Goal: Entertainment & Leisure: Consume media (video, audio)

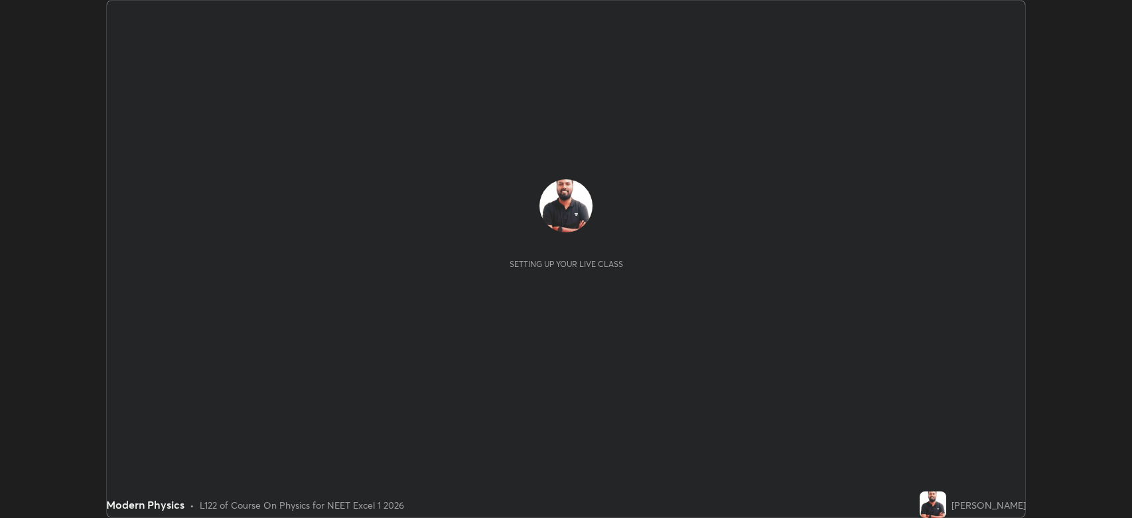
scroll to position [518, 1132]
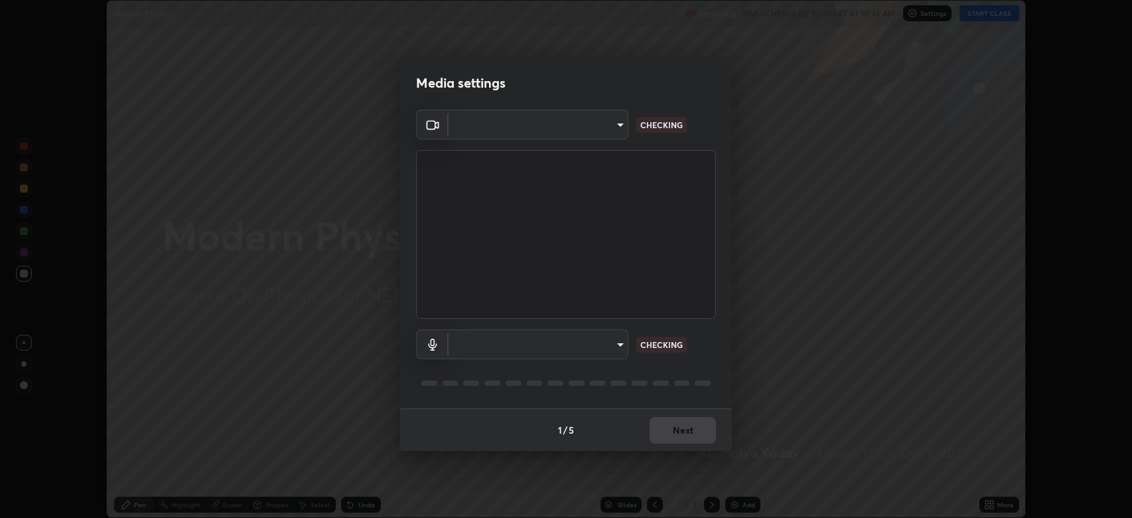
type input "794d03a334ab6cf92daa4269f68d25c817b6d7b5e31d9684855891884d0ab025"
type input "fdb80894c4ebc7df2e002856e42fb67b53546d0361b9f9eb09d9d3152e6861d2"
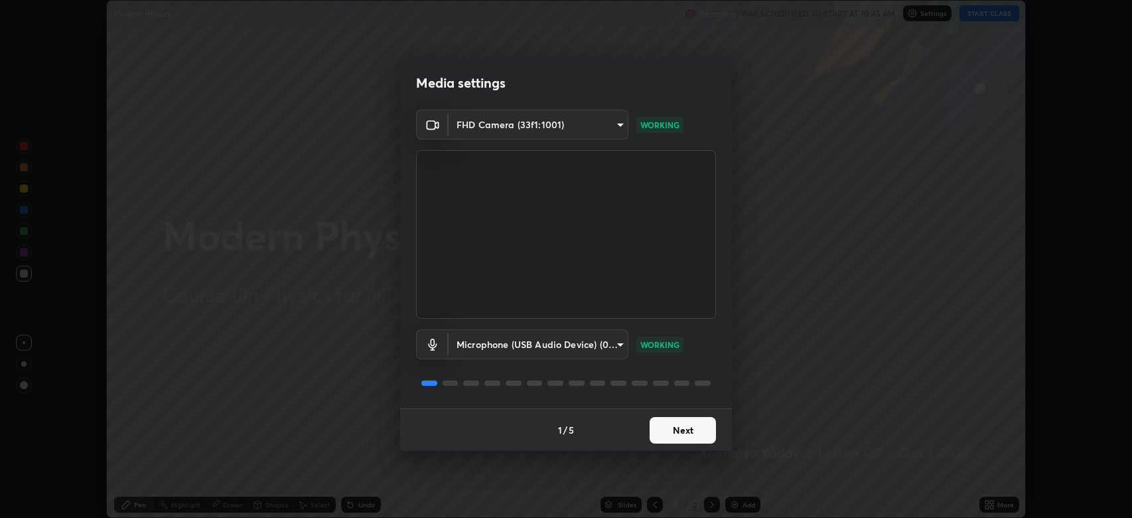
click at [692, 430] on button "Next" at bounding box center [683, 430] width 66 height 27
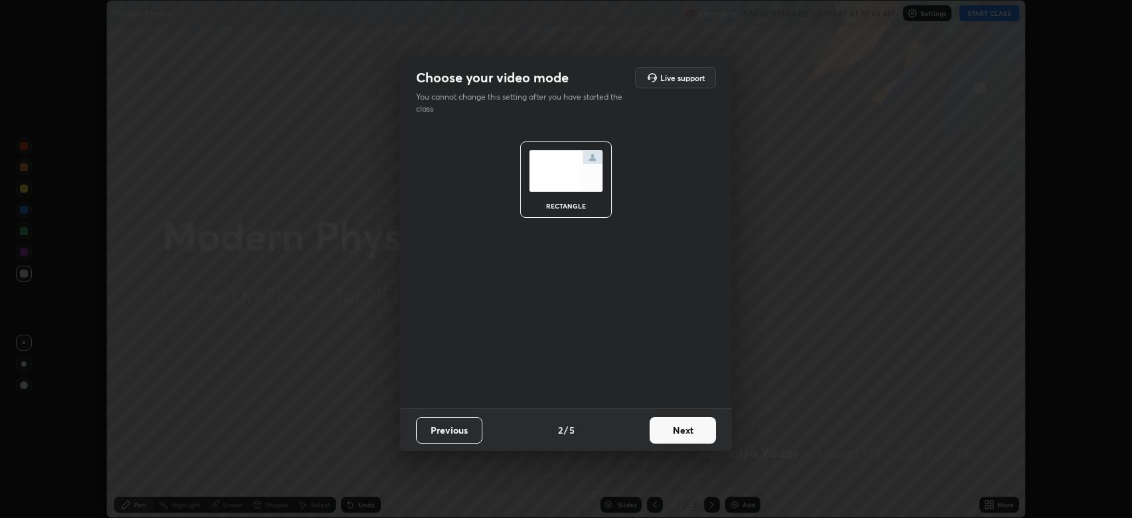
click at [686, 433] on button "Next" at bounding box center [683, 430] width 66 height 27
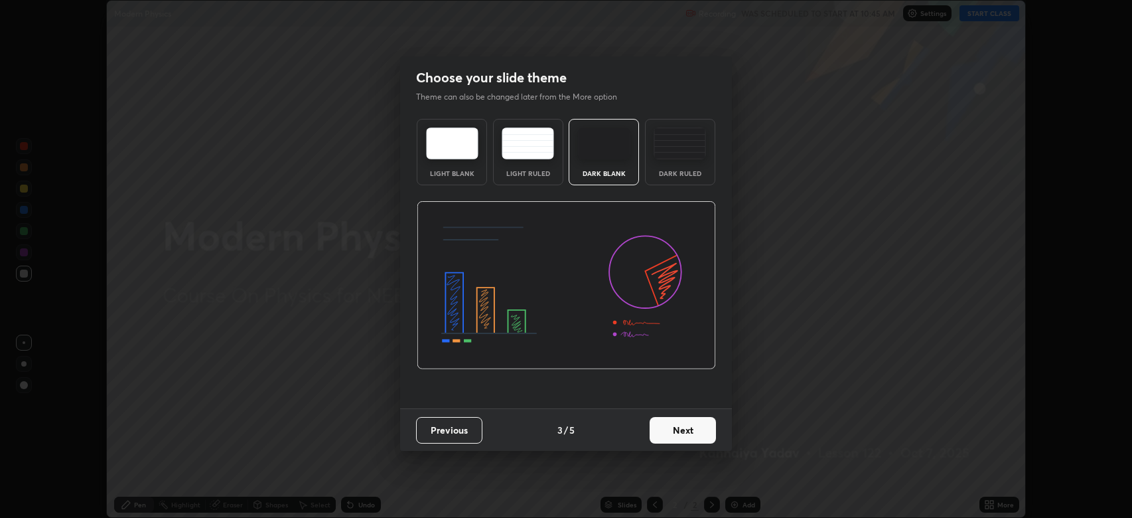
click at [686, 433] on button "Next" at bounding box center [683, 430] width 66 height 27
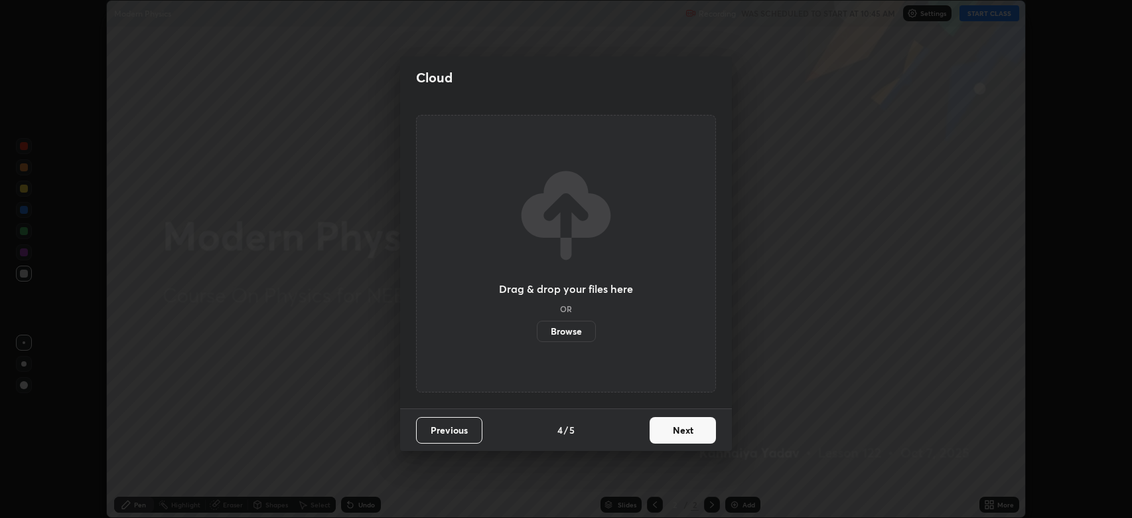
click at [688, 433] on button "Next" at bounding box center [683, 430] width 66 height 27
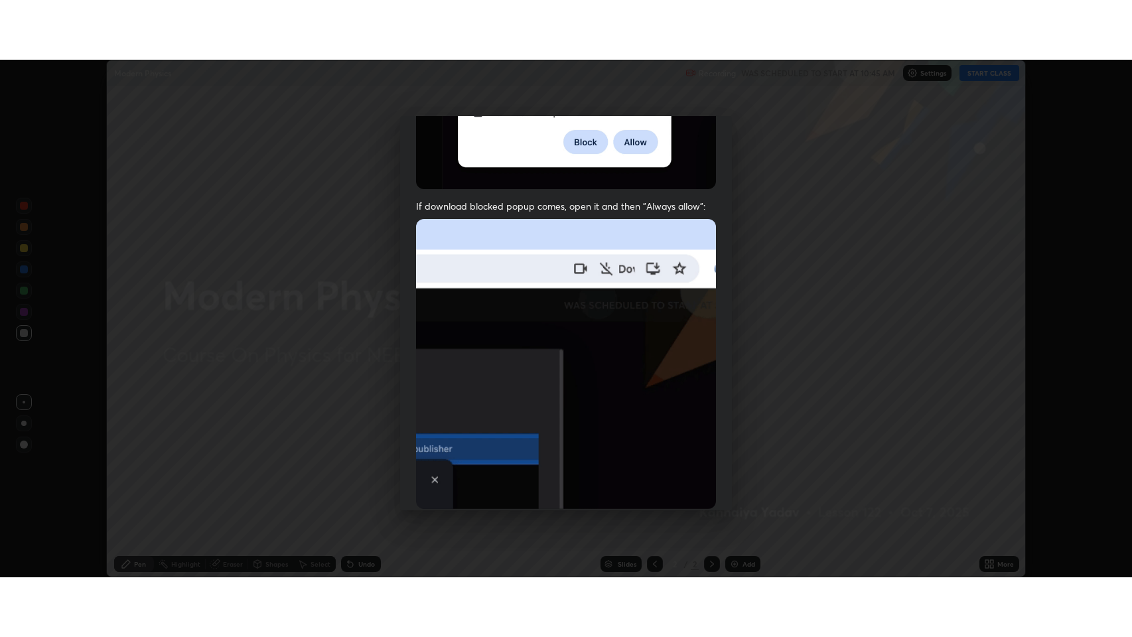
scroll to position [269, 0]
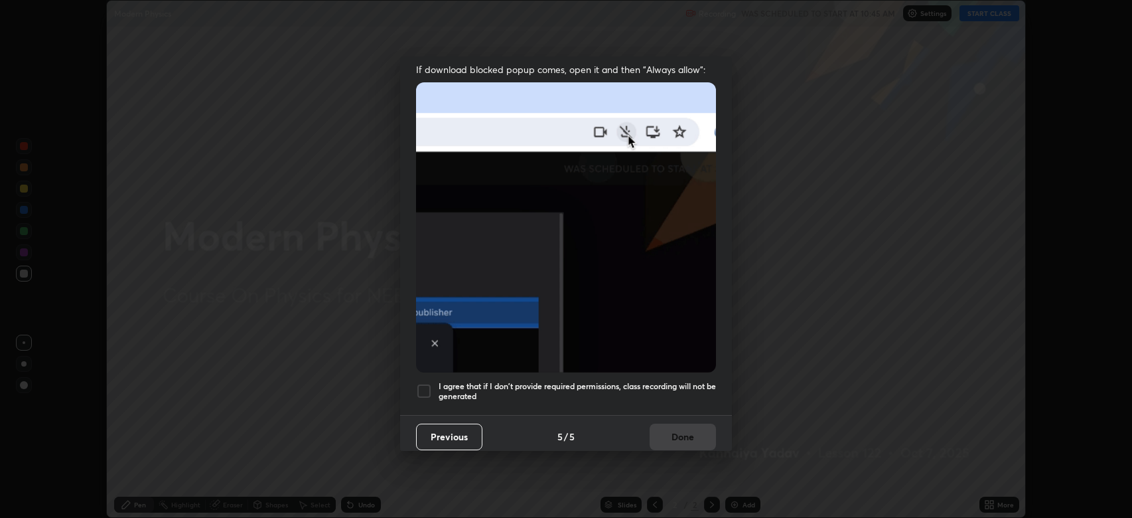
click at [420, 383] on div at bounding box center [424, 391] width 16 height 16
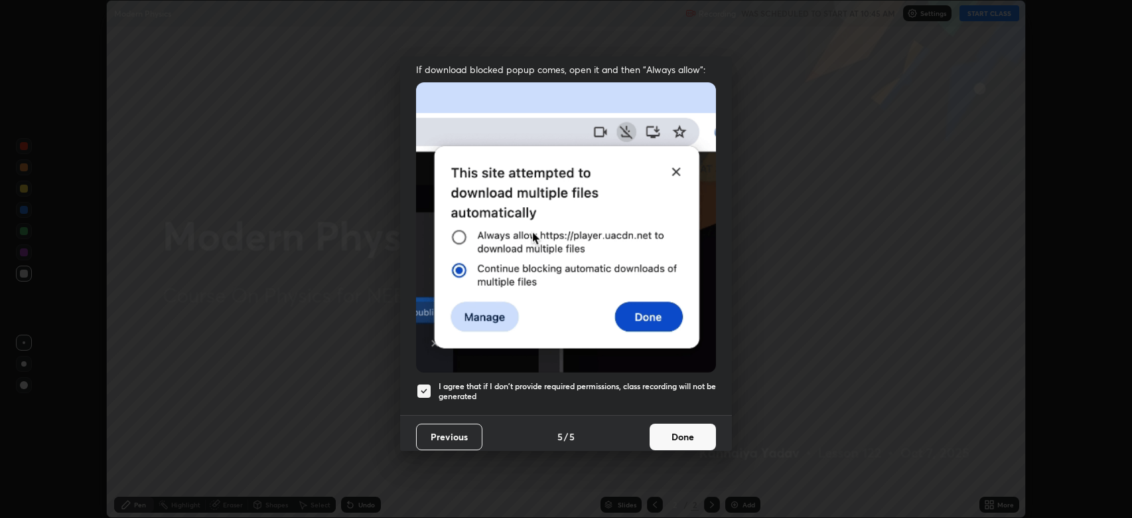
click at [672, 427] on button "Done" at bounding box center [683, 436] width 66 height 27
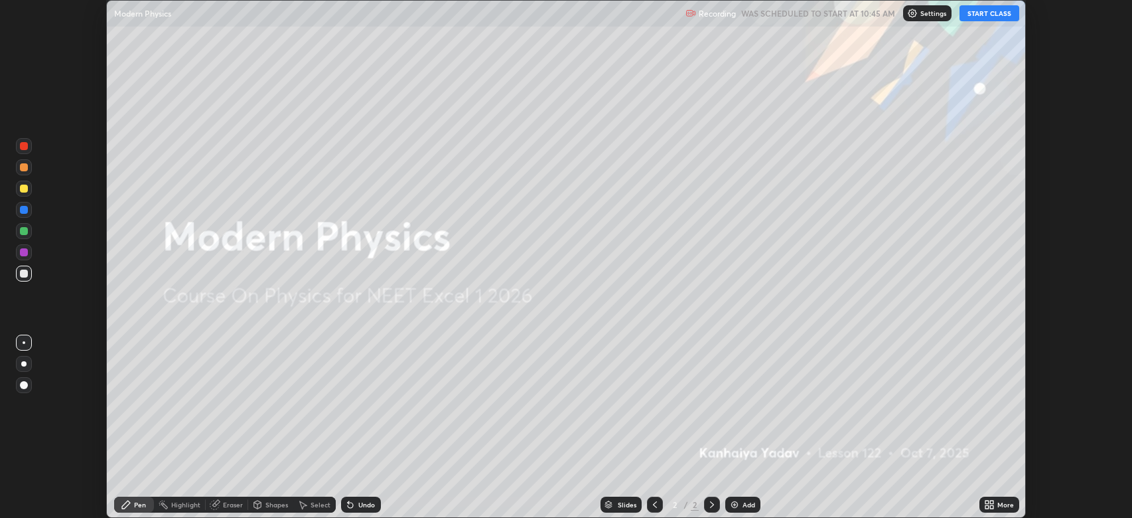
click at [991, 13] on button "START CLASS" at bounding box center [990, 13] width 60 height 16
click at [988, 502] on icon at bounding box center [987, 501] width 3 height 3
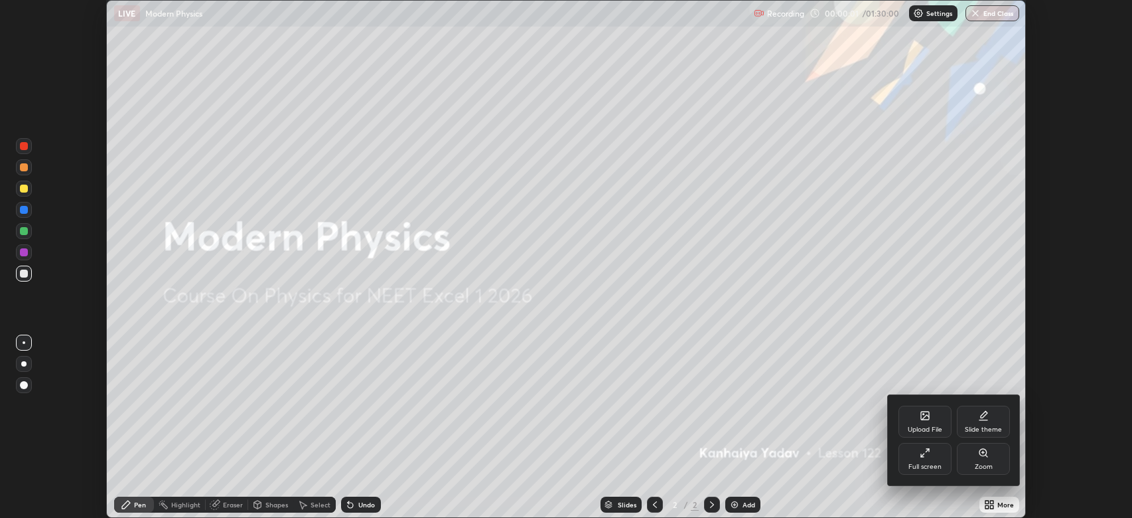
click at [928, 450] on icon at bounding box center [927, 450] width 3 height 3
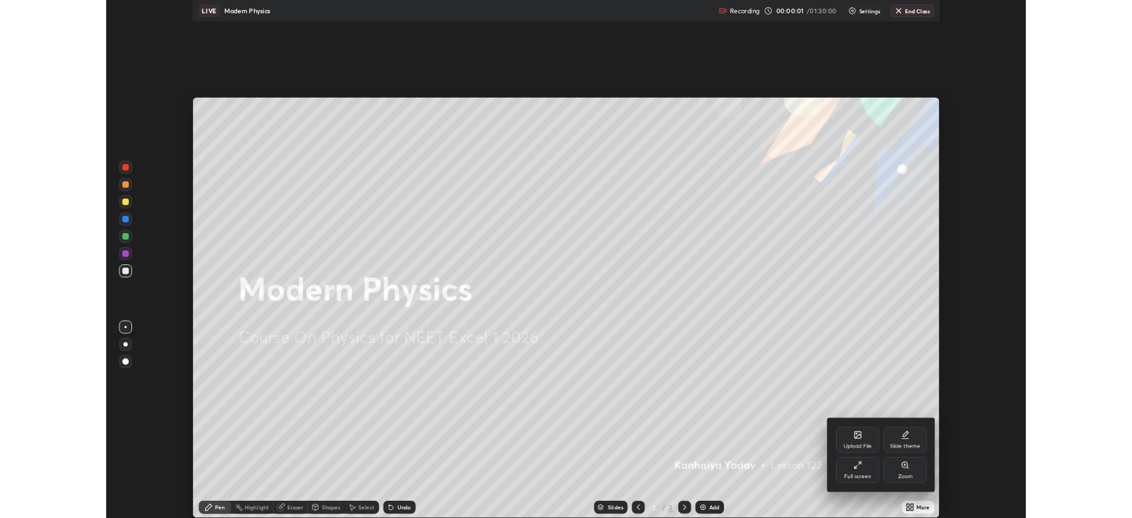
scroll to position [637, 1132]
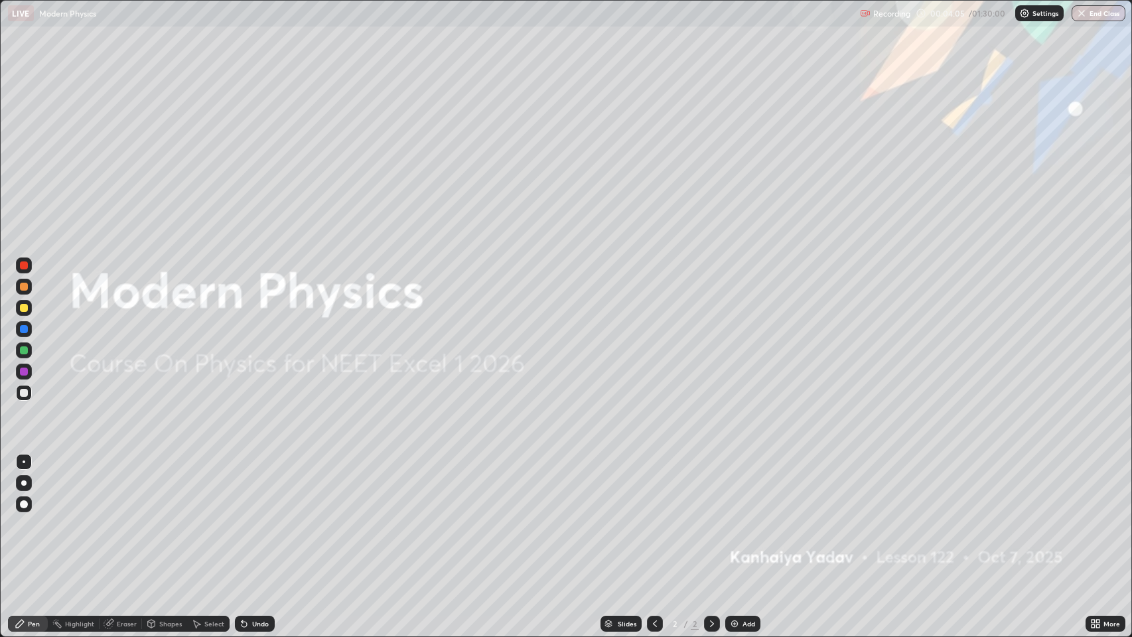
click at [709, 517] on icon at bounding box center [712, 624] width 11 height 11
click at [710, 517] on icon at bounding box center [712, 624] width 4 height 7
click at [733, 517] on img at bounding box center [734, 624] width 11 height 11
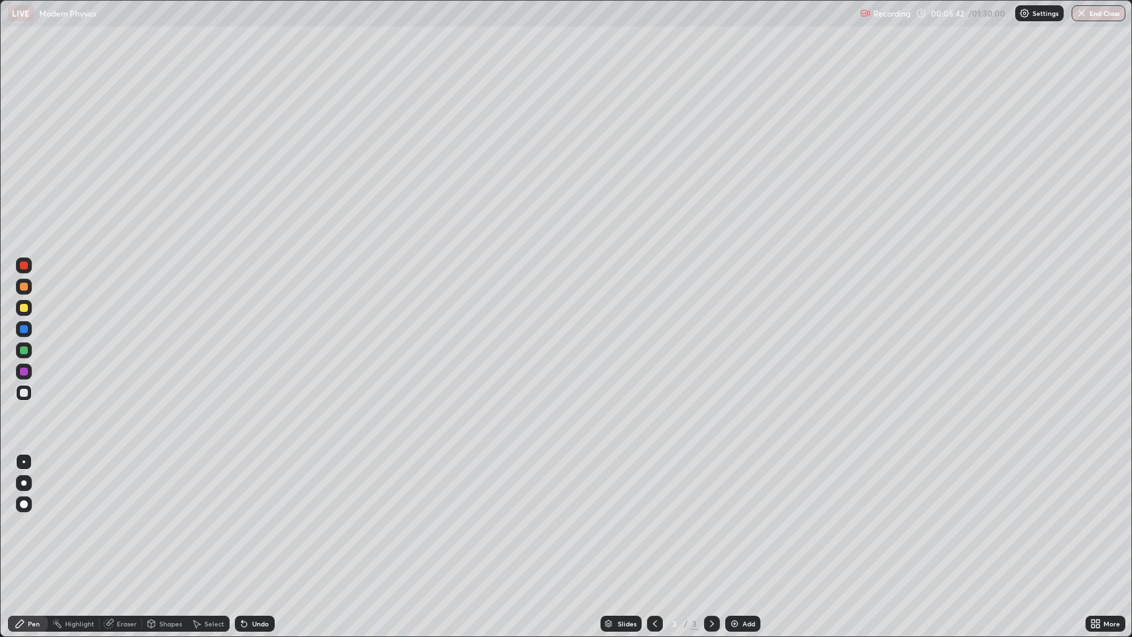
click at [27, 500] on div at bounding box center [24, 504] width 16 height 16
click at [23, 484] on div at bounding box center [23, 483] width 5 height 5
click at [21, 504] on div at bounding box center [24, 504] width 8 height 8
click at [255, 517] on div "Undo" at bounding box center [260, 624] width 17 height 7
click at [258, 517] on div "Undo" at bounding box center [260, 624] width 17 height 7
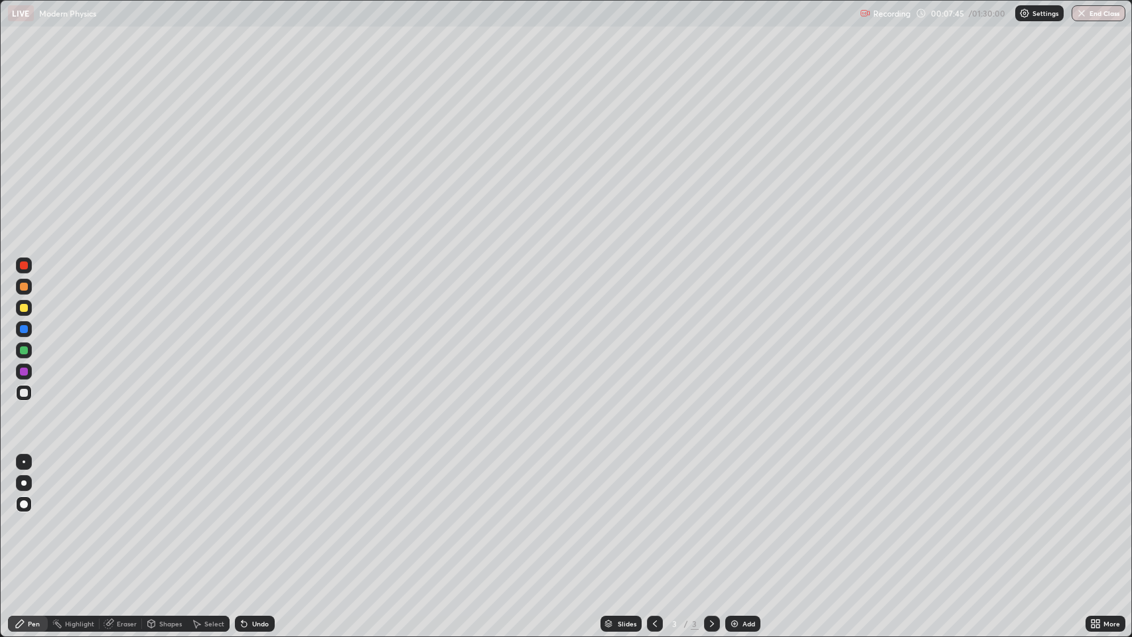
click at [250, 517] on div "Undo" at bounding box center [255, 624] width 40 height 16
click at [243, 517] on icon at bounding box center [244, 624] width 5 height 5
click at [710, 517] on icon at bounding box center [712, 624] width 11 height 11
click at [736, 517] on img at bounding box center [734, 624] width 11 height 11
click at [257, 517] on div "Undo" at bounding box center [260, 624] width 17 height 7
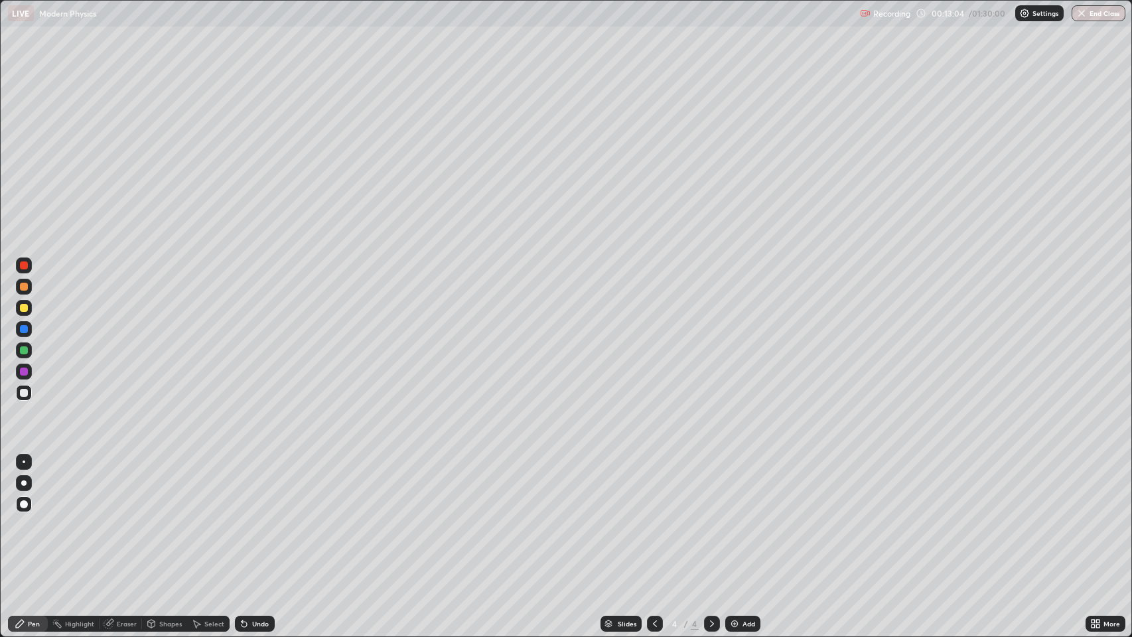
click at [253, 517] on div "Undo" at bounding box center [260, 624] width 17 height 7
click at [254, 517] on div "Undo" at bounding box center [255, 624] width 40 height 16
click at [712, 517] on icon at bounding box center [712, 624] width 4 height 7
click at [731, 517] on img at bounding box center [734, 624] width 11 height 11
click at [258, 517] on div "Undo" at bounding box center [260, 624] width 17 height 7
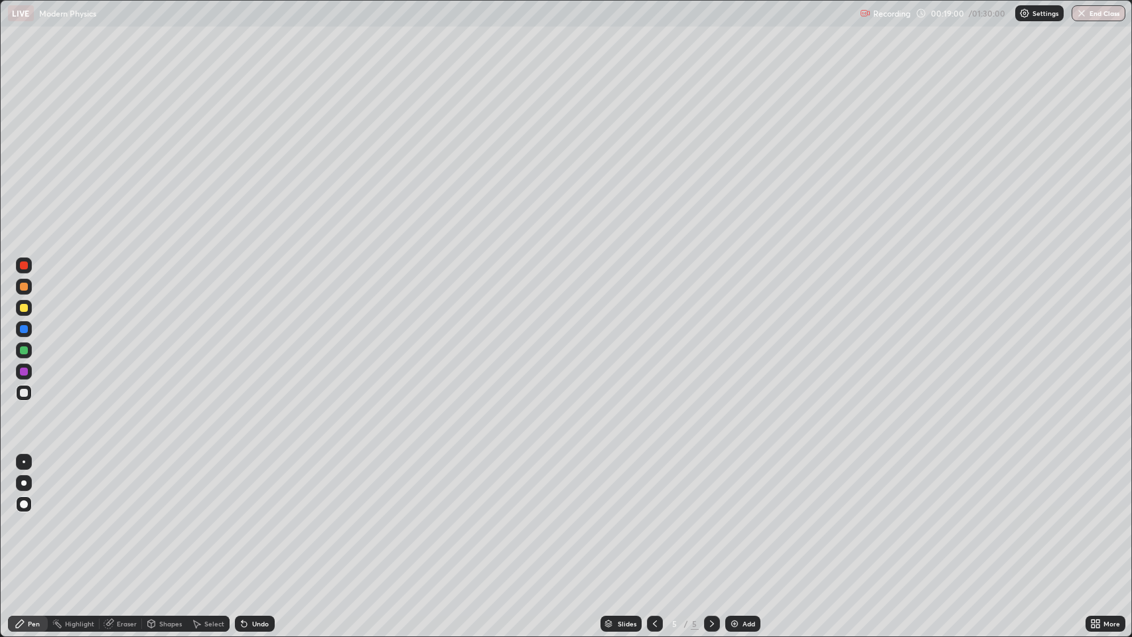
click at [24, 307] on div at bounding box center [24, 308] width 8 height 8
click at [25, 394] on div at bounding box center [24, 393] width 8 height 8
click at [24, 308] on div at bounding box center [24, 308] width 8 height 8
click at [24, 393] on div at bounding box center [24, 393] width 8 height 8
click at [711, 517] on icon at bounding box center [712, 624] width 11 height 11
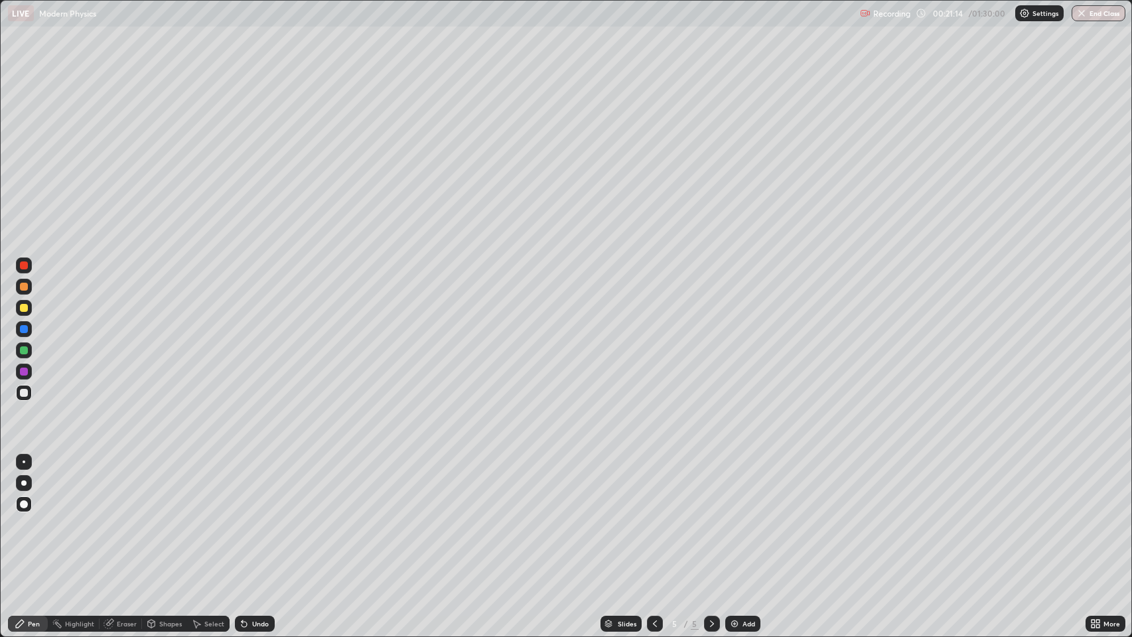
click at [737, 517] on img at bounding box center [734, 624] width 11 height 11
click at [255, 517] on div "Undo" at bounding box center [260, 624] width 17 height 7
click at [654, 517] on icon at bounding box center [655, 624] width 11 height 11
click at [708, 517] on icon at bounding box center [712, 624] width 11 height 11
click at [712, 517] on icon at bounding box center [712, 624] width 11 height 11
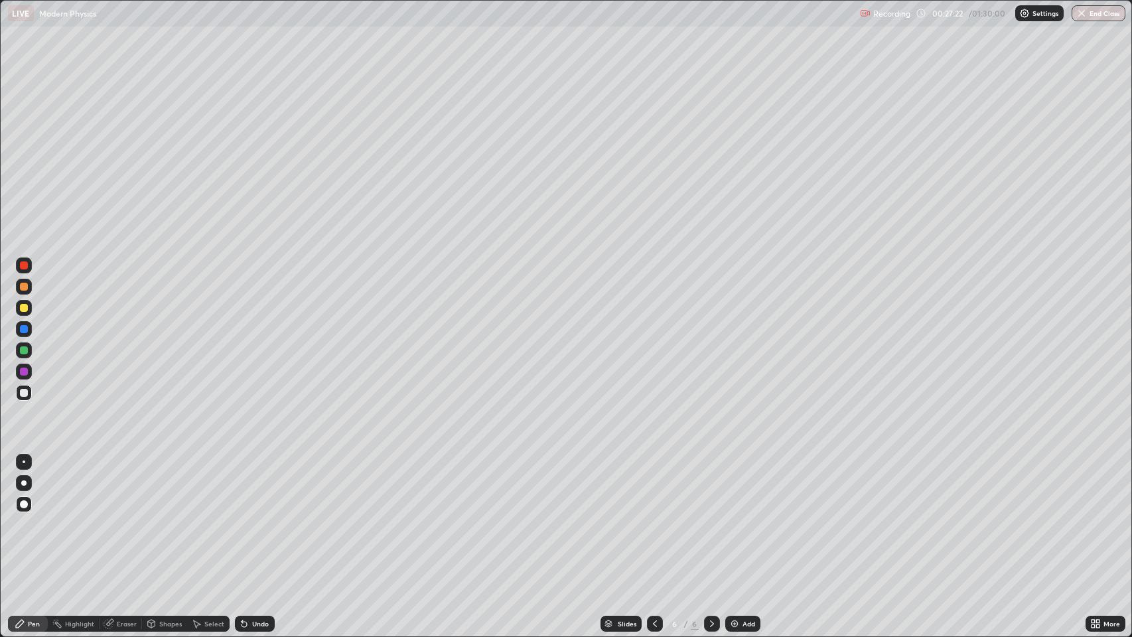
click at [711, 517] on icon at bounding box center [712, 624] width 11 height 11
click at [712, 517] on icon at bounding box center [712, 624] width 4 height 7
click at [733, 517] on img at bounding box center [734, 624] width 11 height 11
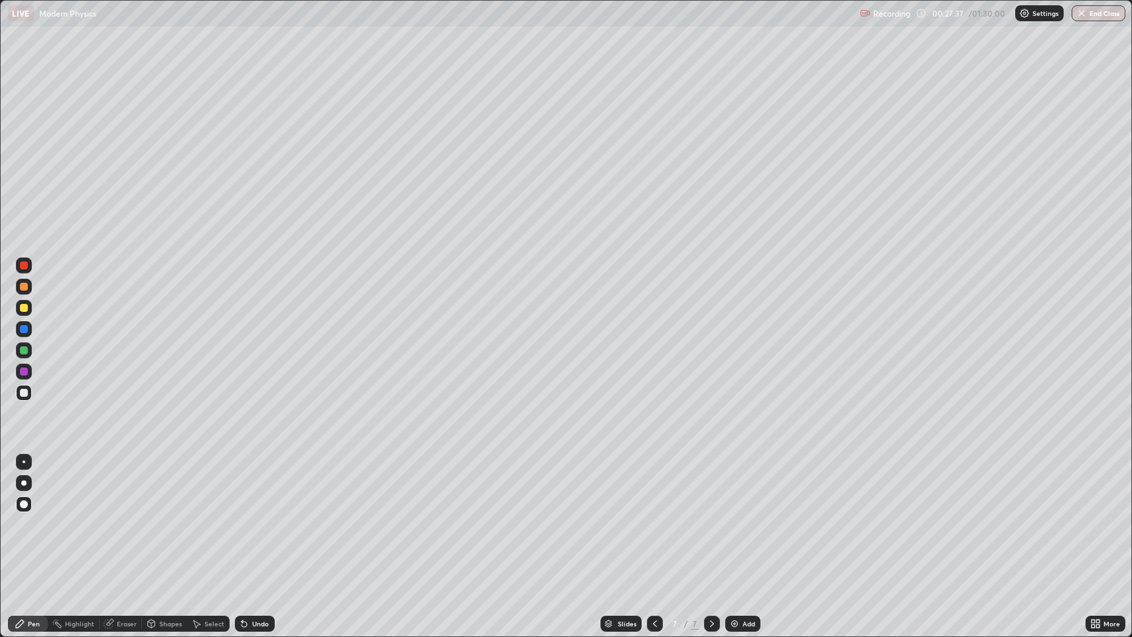
click at [21, 287] on div at bounding box center [24, 287] width 8 height 8
click at [24, 308] on div at bounding box center [24, 308] width 8 height 8
click at [255, 517] on div "Undo" at bounding box center [260, 624] width 17 height 7
click at [167, 517] on div "Shapes" at bounding box center [170, 624] width 23 height 7
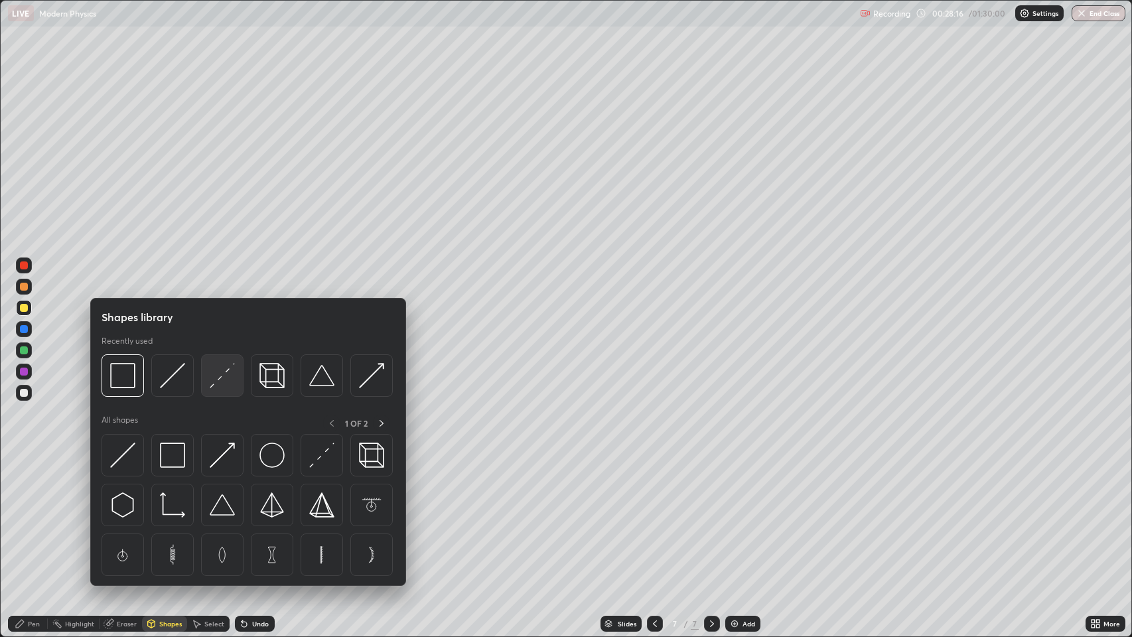
click at [220, 379] on img at bounding box center [222, 375] width 25 height 25
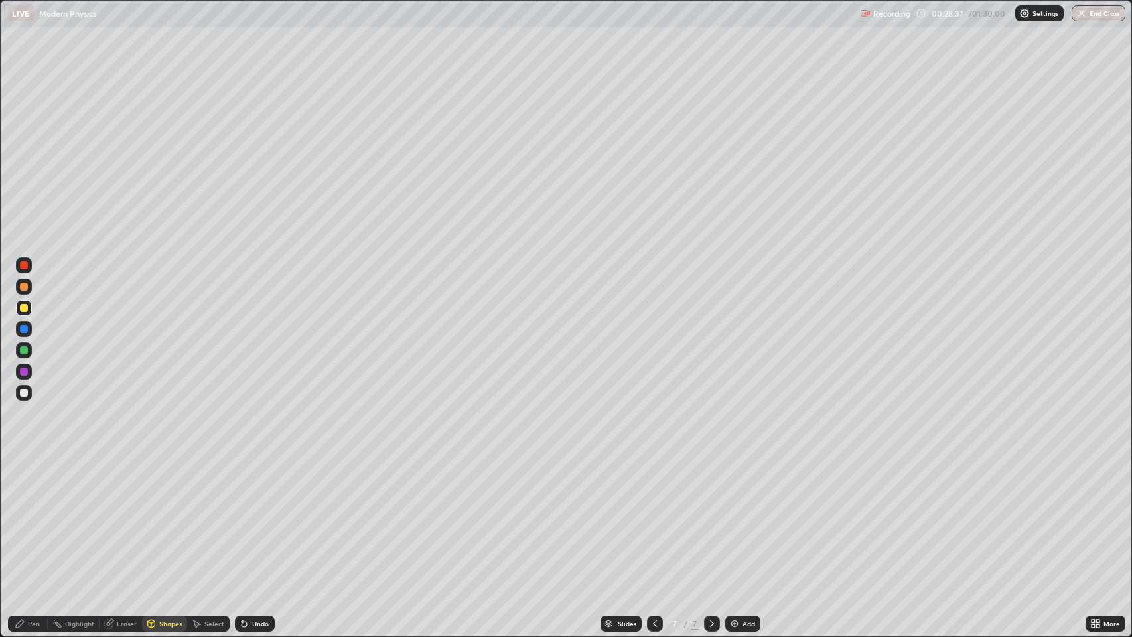
click at [23, 392] on div at bounding box center [24, 393] width 8 height 8
click at [27, 517] on div "Pen" at bounding box center [28, 624] width 40 height 16
click at [21, 307] on div at bounding box center [24, 308] width 8 height 8
click at [27, 328] on div at bounding box center [24, 329] width 8 height 8
click at [23, 392] on div at bounding box center [24, 393] width 8 height 8
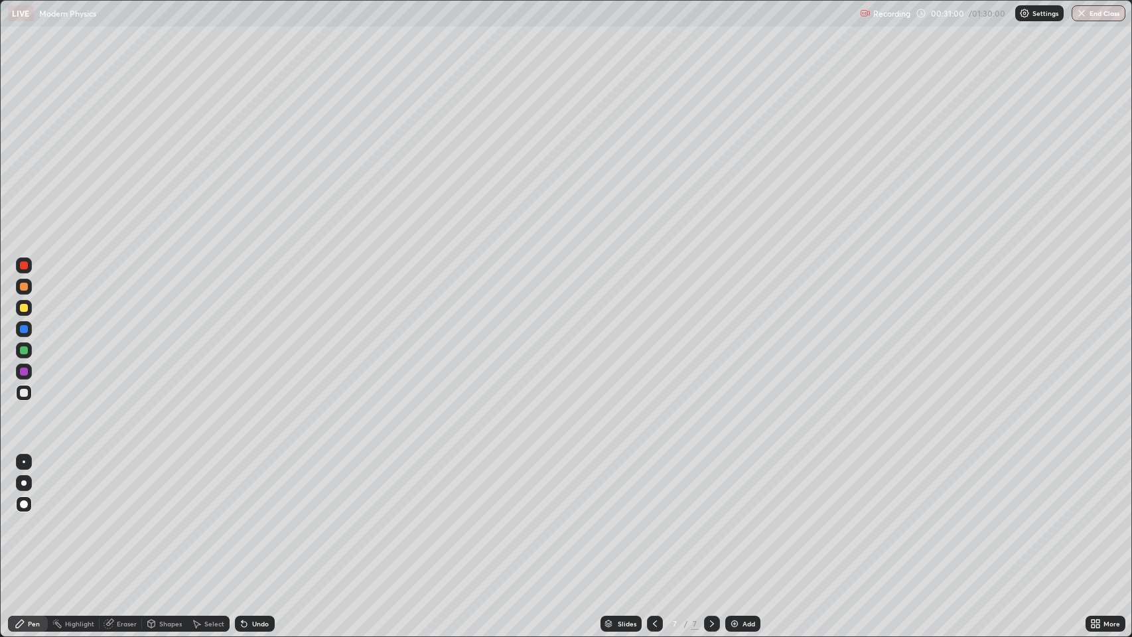
click at [712, 517] on icon at bounding box center [712, 624] width 4 height 7
click at [730, 517] on img at bounding box center [734, 624] width 11 height 11
click at [25, 392] on div at bounding box center [24, 393] width 8 height 8
click at [162, 517] on div "Shapes" at bounding box center [164, 624] width 45 height 16
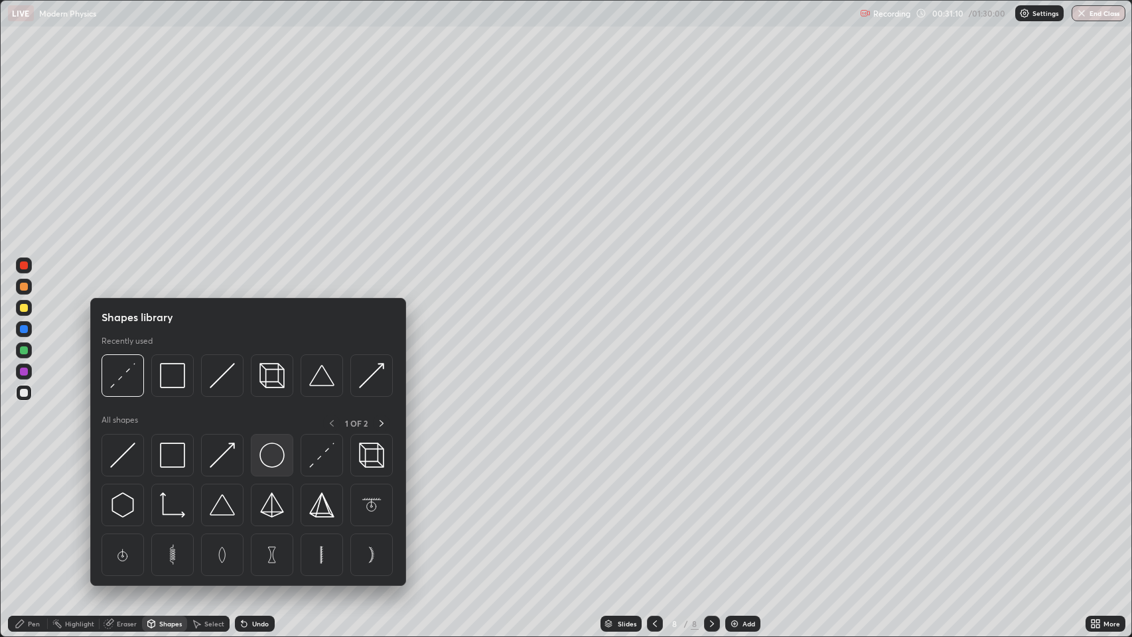
click at [273, 455] on img at bounding box center [272, 455] width 25 height 25
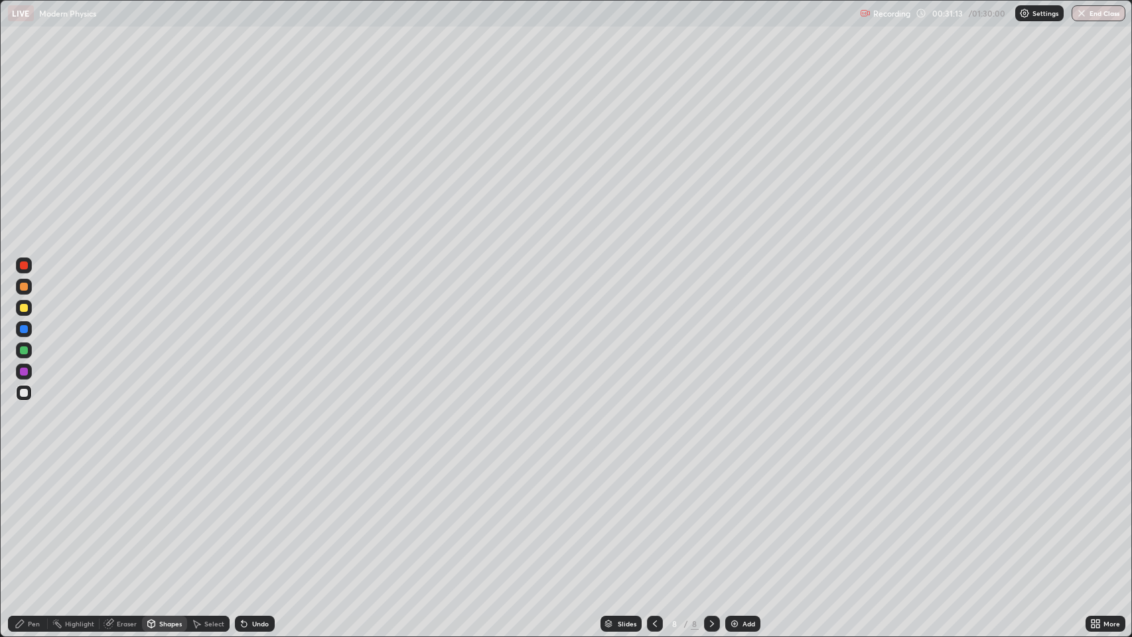
click at [27, 517] on div "Pen" at bounding box center [28, 624] width 40 height 16
click at [25, 305] on div at bounding box center [24, 308] width 8 height 8
click at [23, 395] on div at bounding box center [24, 393] width 8 height 8
click at [25, 393] on div at bounding box center [24, 393] width 8 height 8
click at [650, 517] on icon at bounding box center [655, 624] width 11 height 11
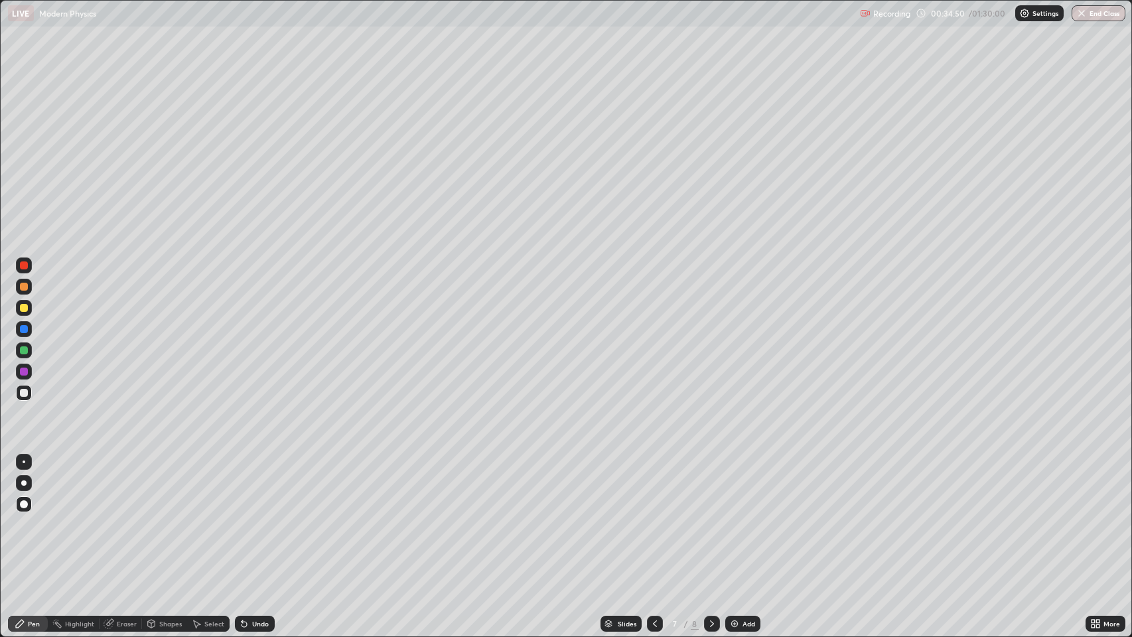
click at [709, 517] on icon at bounding box center [712, 624] width 11 height 11
click at [736, 517] on img at bounding box center [734, 624] width 11 height 11
click at [254, 517] on div "Undo" at bounding box center [260, 624] width 17 height 7
click at [255, 517] on div "Undo" at bounding box center [260, 624] width 17 height 7
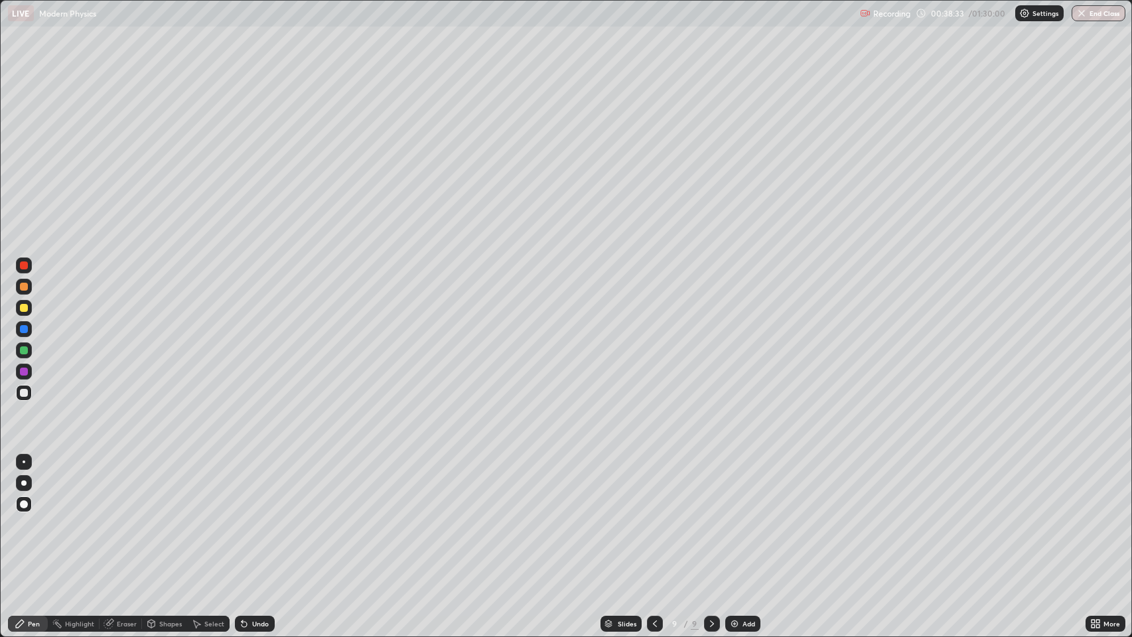
click at [259, 517] on div "Undo" at bounding box center [260, 624] width 17 height 7
click at [255, 517] on div "Undo" at bounding box center [260, 624] width 17 height 7
click at [242, 517] on icon at bounding box center [242, 621] width 1 height 1
click at [247, 517] on icon at bounding box center [244, 624] width 11 height 11
click at [242, 517] on icon at bounding box center [242, 621] width 1 height 1
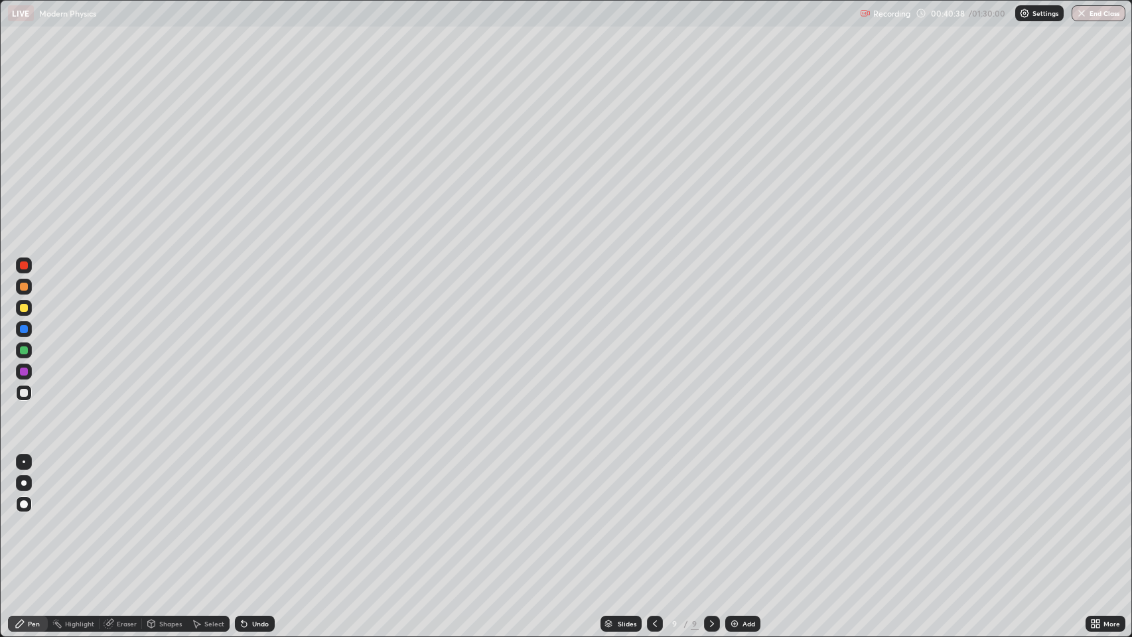
click at [242, 517] on icon at bounding box center [244, 624] width 5 height 5
click at [252, 517] on div "Undo" at bounding box center [255, 624] width 40 height 16
click at [250, 517] on div "Undo" at bounding box center [255, 624] width 40 height 16
click at [710, 517] on icon at bounding box center [712, 624] width 11 height 11
click at [733, 517] on img at bounding box center [734, 624] width 11 height 11
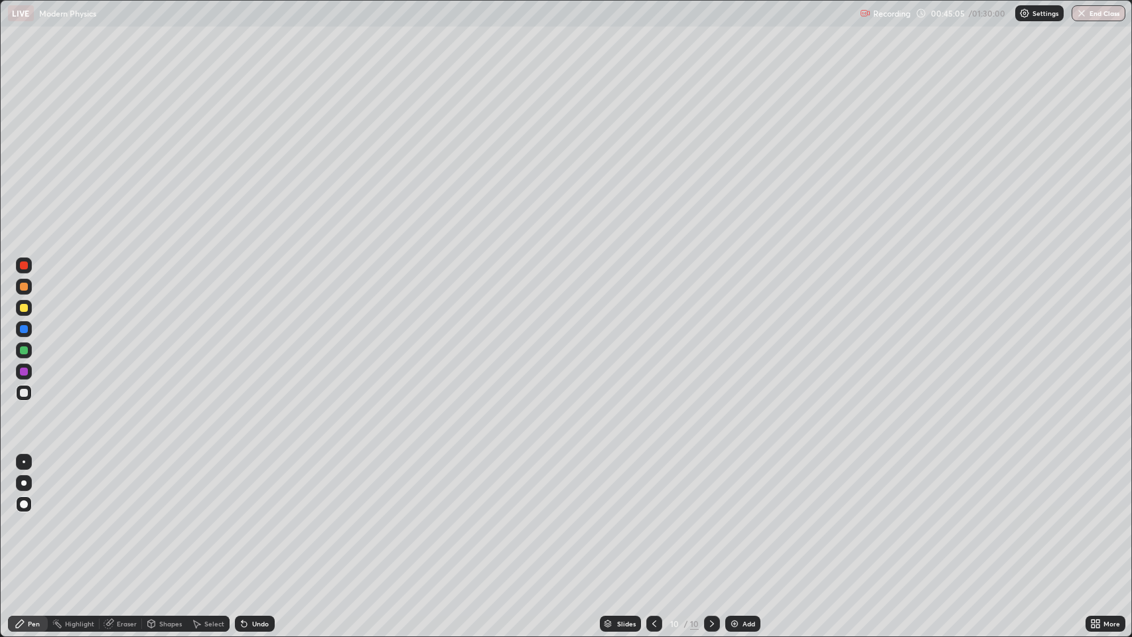
click at [243, 517] on icon at bounding box center [244, 624] width 5 height 5
click at [256, 517] on div "Undo" at bounding box center [255, 624] width 40 height 16
click at [122, 517] on div "Eraser" at bounding box center [127, 624] width 20 height 7
click at [32, 517] on div "Pen" at bounding box center [34, 624] width 12 height 7
click at [255, 517] on div "Undo" at bounding box center [260, 624] width 17 height 7
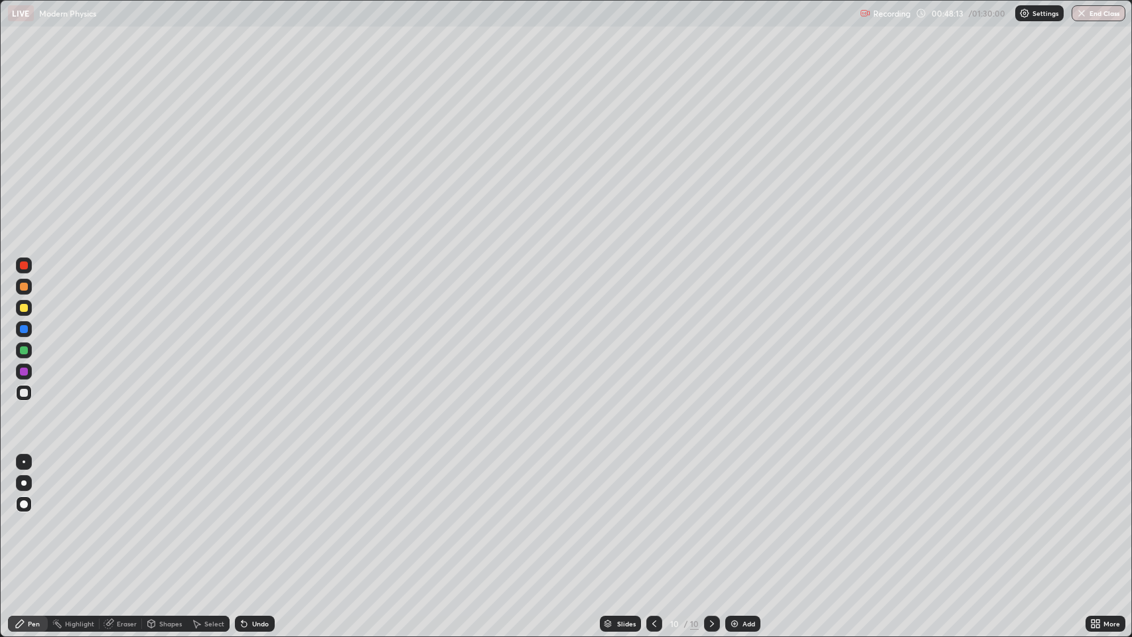
click at [253, 517] on div "Undo" at bounding box center [260, 624] width 17 height 7
click at [255, 517] on div "Undo" at bounding box center [260, 624] width 17 height 7
click at [711, 517] on icon at bounding box center [712, 624] width 11 height 11
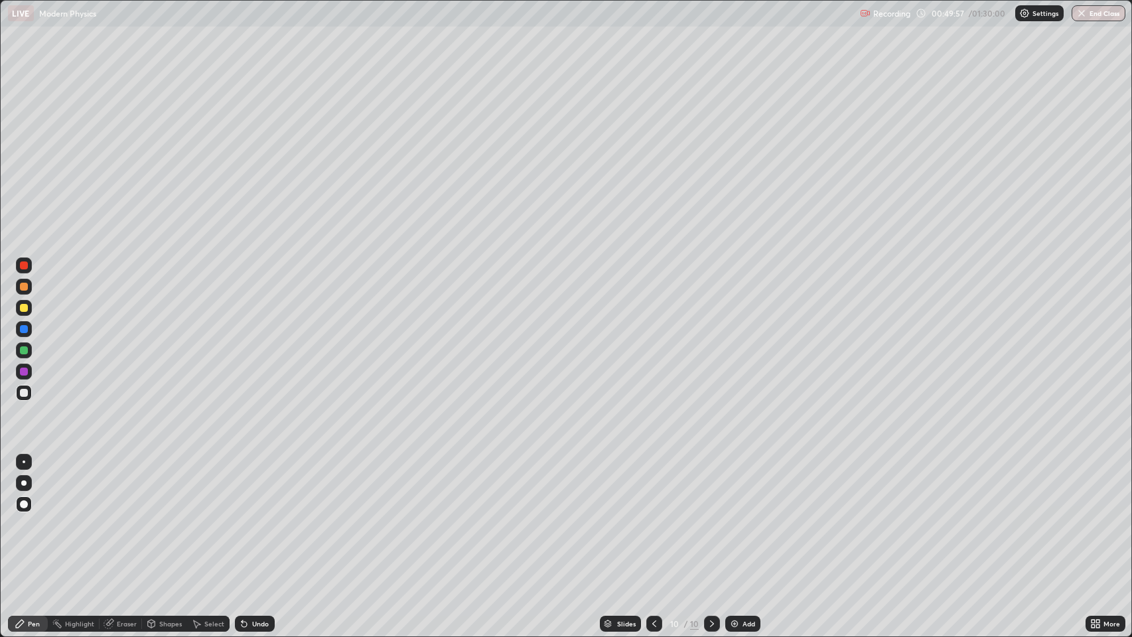
click at [733, 517] on img at bounding box center [734, 624] width 11 height 11
click at [117, 517] on div "Eraser" at bounding box center [121, 624] width 42 height 16
click at [26, 517] on div "Pen" at bounding box center [28, 624] width 40 height 16
click at [713, 517] on icon at bounding box center [712, 624] width 11 height 11
click at [735, 517] on img at bounding box center [734, 624] width 11 height 11
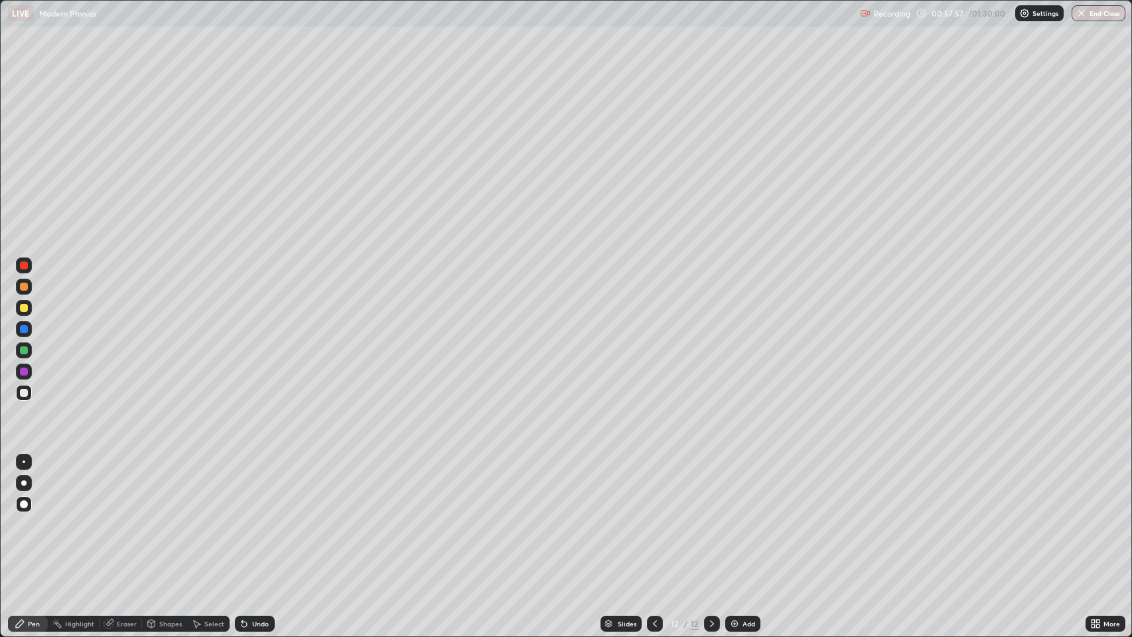
click at [255, 517] on div "Undo" at bounding box center [255, 624] width 40 height 16
click at [252, 517] on div "Undo" at bounding box center [260, 624] width 17 height 7
click at [252, 517] on div "Undo" at bounding box center [255, 624] width 40 height 16
click at [257, 517] on div "Undo" at bounding box center [260, 624] width 17 height 7
click at [710, 517] on icon at bounding box center [712, 624] width 11 height 11
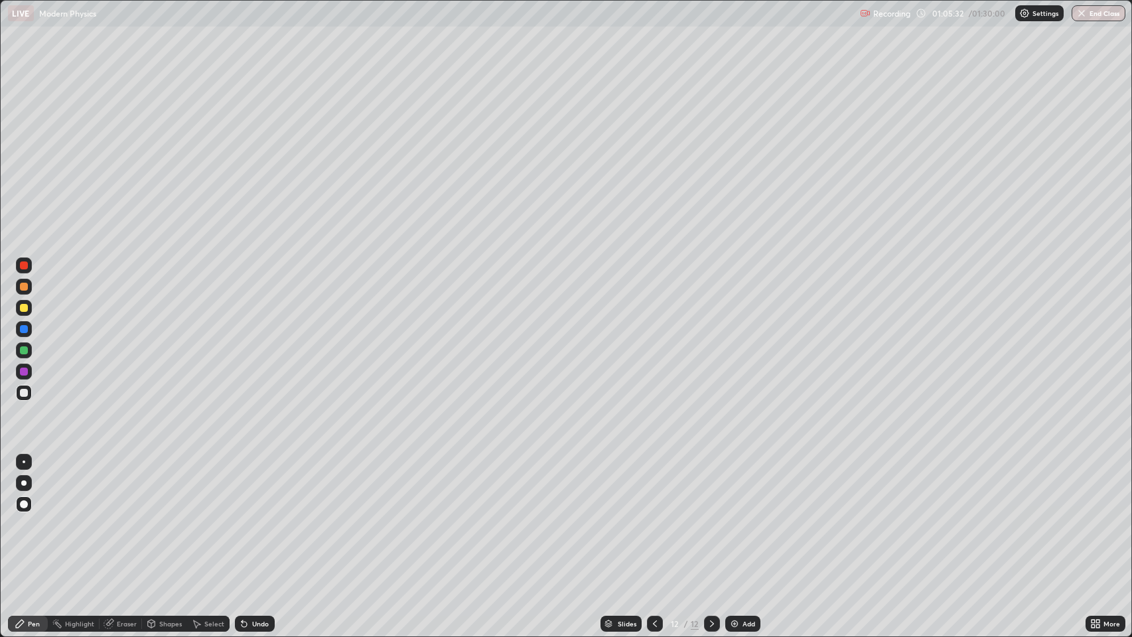
click at [731, 517] on img at bounding box center [734, 624] width 11 height 11
click at [712, 517] on icon at bounding box center [712, 624] width 4 height 7
click at [732, 517] on img at bounding box center [734, 624] width 11 height 11
click at [256, 517] on div "Undo" at bounding box center [255, 624] width 40 height 16
click at [254, 517] on div "Undo" at bounding box center [255, 624] width 40 height 16
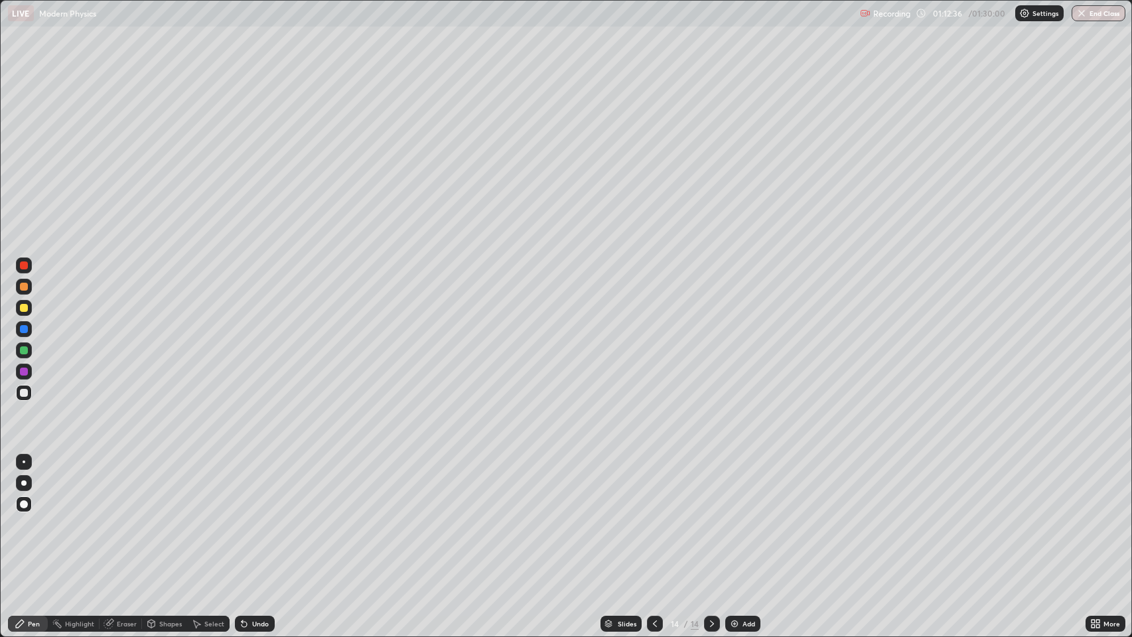
click at [253, 517] on div "Undo" at bounding box center [252, 624] width 45 height 27
click at [255, 517] on div "Undo" at bounding box center [252, 624] width 45 height 27
click at [252, 517] on div "Undo" at bounding box center [260, 624] width 17 height 7
click at [250, 517] on div "Undo" at bounding box center [255, 624] width 40 height 16
click at [243, 517] on icon at bounding box center [244, 624] width 5 height 5
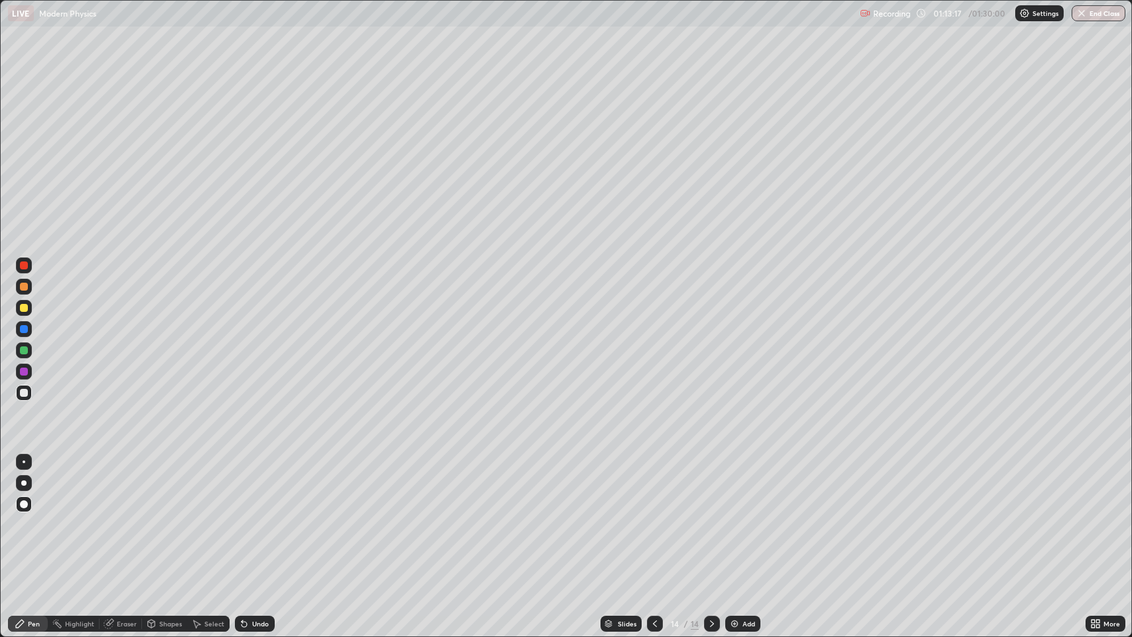
click at [258, 517] on div "Undo" at bounding box center [260, 624] width 17 height 7
click at [709, 517] on icon at bounding box center [712, 624] width 11 height 11
click at [710, 517] on icon at bounding box center [712, 624] width 4 height 7
click at [733, 517] on img at bounding box center [734, 624] width 11 height 11
click at [653, 517] on icon at bounding box center [655, 624] width 11 height 11
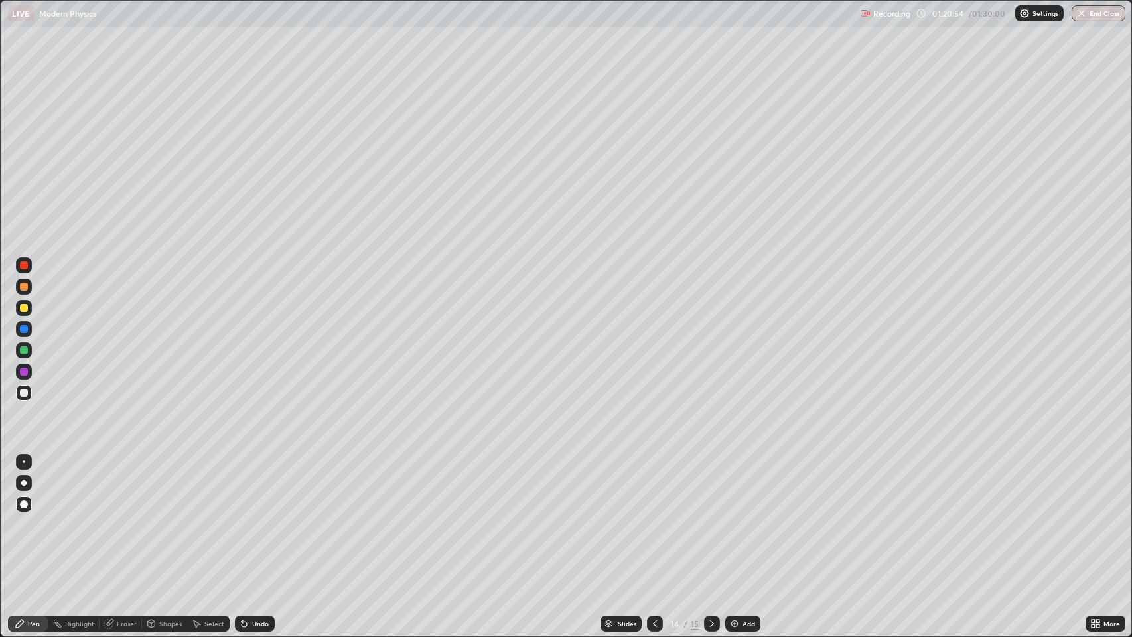
click at [711, 517] on icon at bounding box center [712, 624] width 11 height 11
click at [654, 517] on icon at bounding box center [655, 624] width 11 height 11
click at [708, 517] on icon at bounding box center [712, 624] width 11 height 11
click at [242, 517] on icon at bounding box center [242, 621] width 1 height 1
click at [243, 517] on icon at bounding box center [244, 624] width 5 height 5
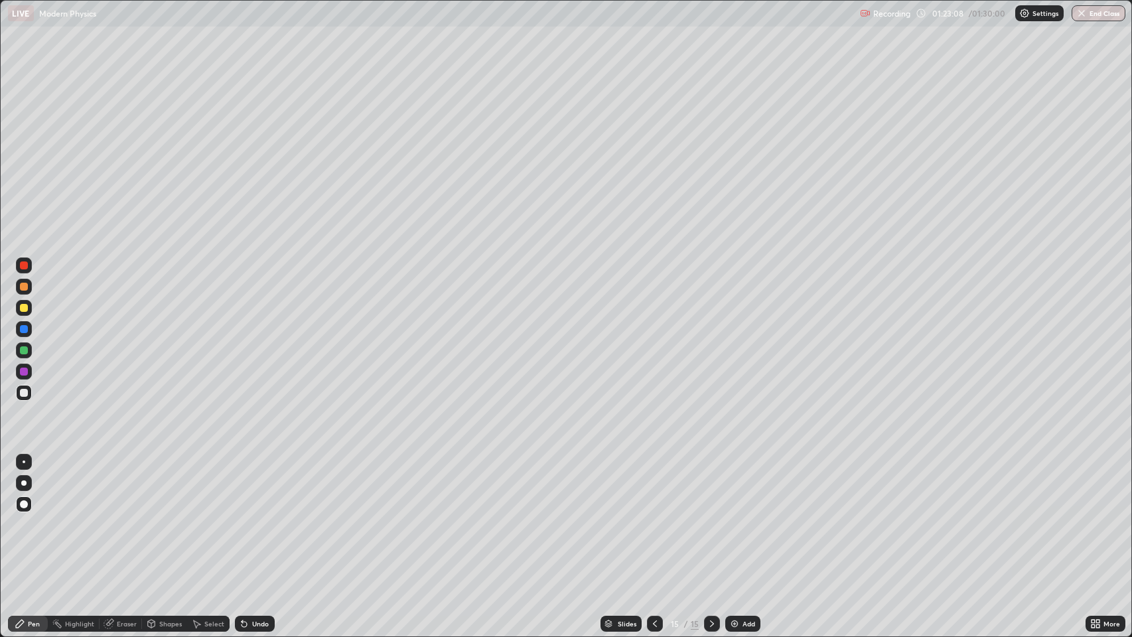
click at [243, 517] on icon at bounding box center [244, 624] width 5 height 5
click at [1083, 13] on img "button" at bounding box center [1082, 13] width 11 height 11
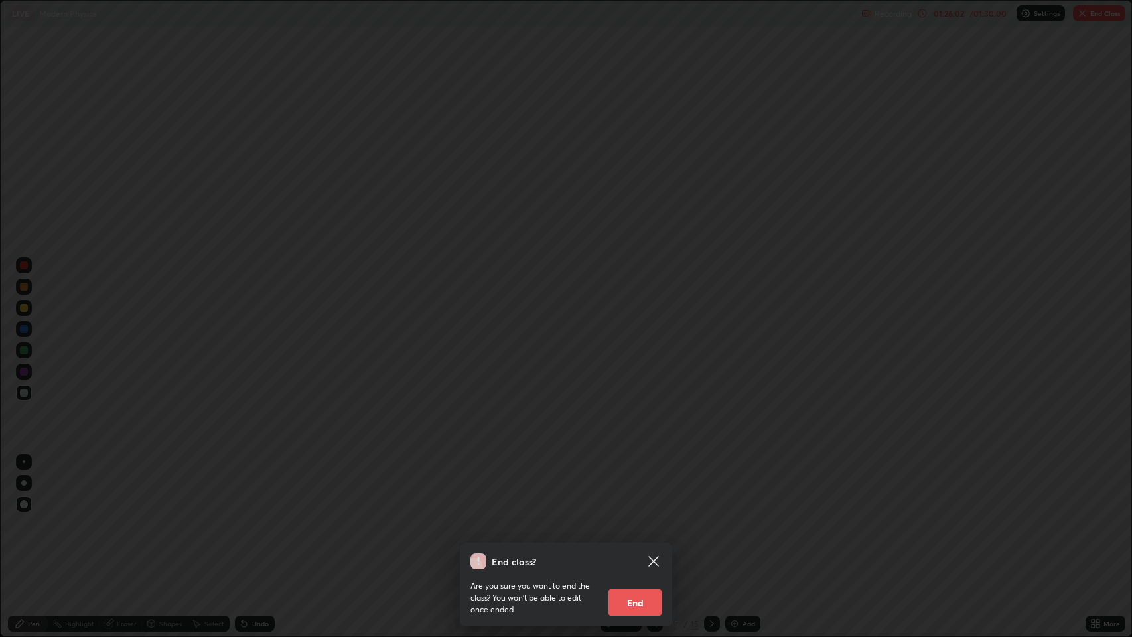
click at [633, 517] on button "End" at bounding box center [635, 602] width 53 height 27
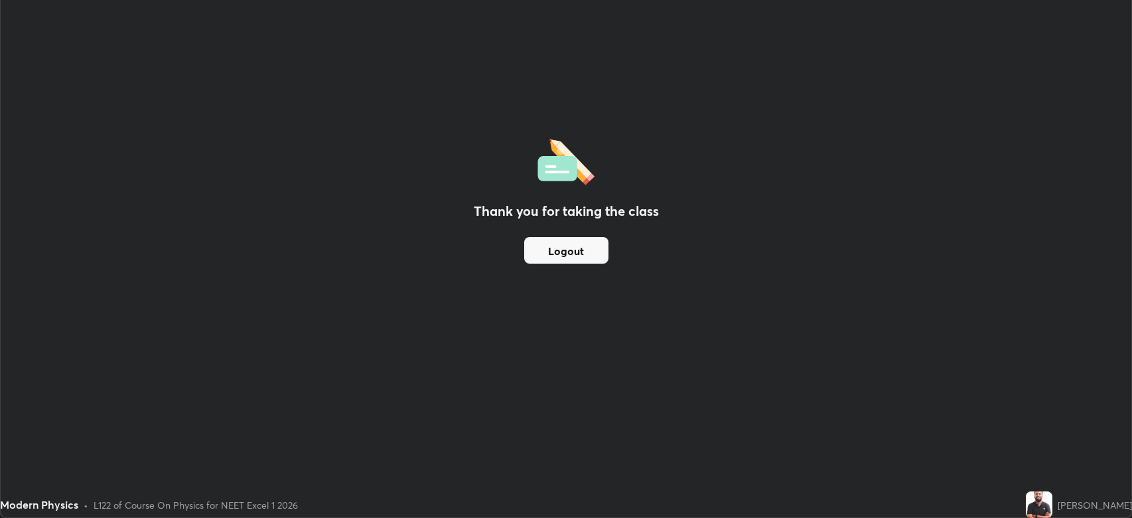
scroll to position [65856, 65240]
